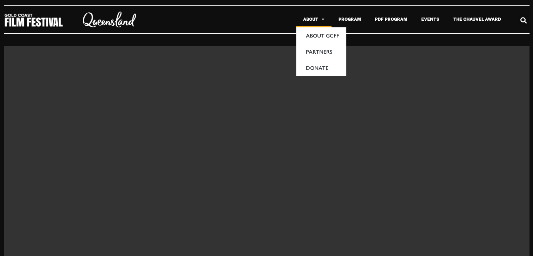
click at [324, 19] on span "Menu" at bounding box center [321, 19] width 6 height 11
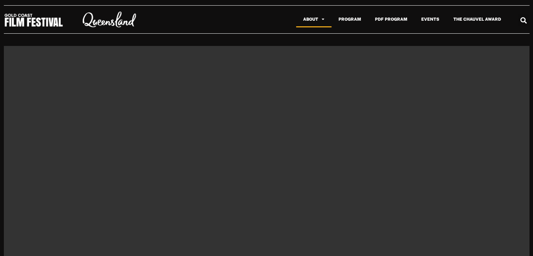
click at [324, 21] on span "Menu" at bounding box center [321, 19] width 6 height 11
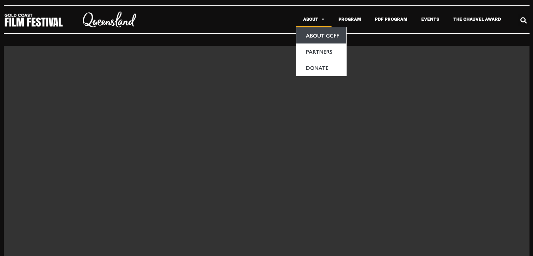
click at [325, 34] on link "About GCFF" at bounding box center [321, 35] width 50 height 16
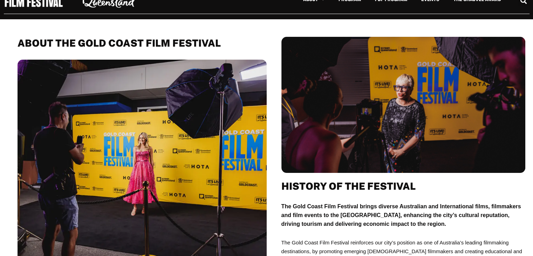
scroll to position [8, 0]
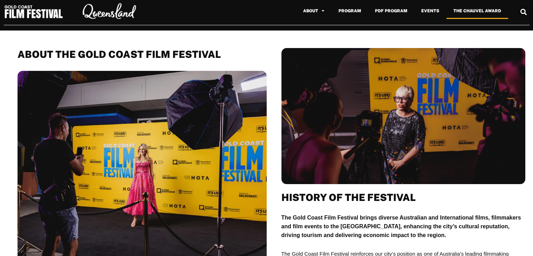
click at [483, 13] on link "The Chauvel Award" at bounding box center [477, 11] width 62 height 16
